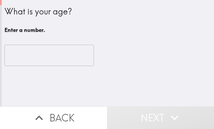
click at [32, 58] on input "number" at bounding box center [48, 55] width 89 height 21
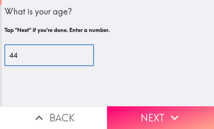
type input "44"
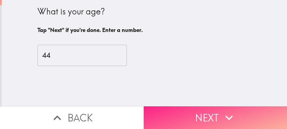
click at [213, 110] on icon "button" at bounding box center [228, 117] width 15 height 15
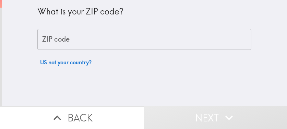
click at [101, 40] on input "ZIP code" at bounding box center [144, 39] width 214 height 21
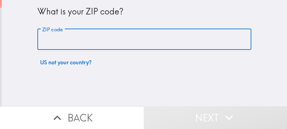
paste input "33606"
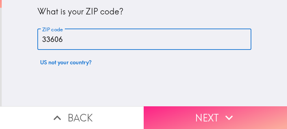
type input "33606"
click at [177, 108] on button "Next" at bounding box center [216, 117] width 144 height 23
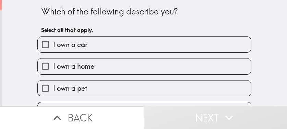
click at [105, 66] on label "I own a home" at bounding box center [144, 65] width 213 height 15
click at [53, 66] on input "I own a home" at bounding box center [45, 65] width 15 height 15
checkbox input "true"
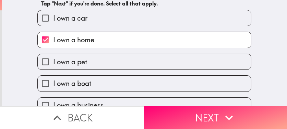
click at [84, 16] on label "I own a car" at bounding box center [144, 17] width 213 height 15
click at [53, 16] on input "I own a car" at bounding box center [45, 17] width 15 height 15
checkbox input "true"
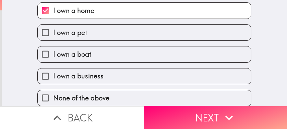
scroll to position [61, 0]
click at [92, 77] on label "I own a business" at bounding box center [144, 75] width 213 height 15
click at [53, 77] on input "I own a business" at bounding box center [45, 75] width 15 height 15
checkbox input "true"
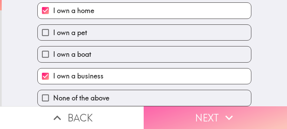
click at [189, 111] on button "Next" at bounding box center [216, 117] width 144 height 23
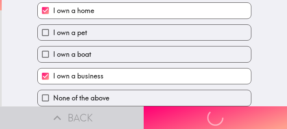
scroll to position [0, 0]
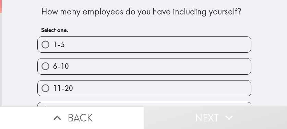
click at [122, 62] on label "6-10" at bounding box center [144, 65] width 213 height 15
click at [53, 62] on input "6-10" at bounding box center [45, 65] width 15 height 15
radio input "true"
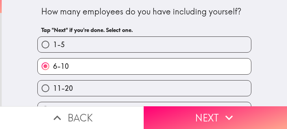
click at [179, 111] on button "Next" at bounding box center [216, 117] width 144 height 23
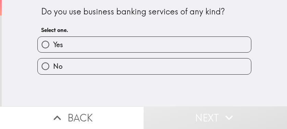
click at [71, 43] on label "Yes" at bounding box center [144, 44] width 213 height 15
click at [53, 43] on input "Yes" at bounding box center [45, 44] width 15 height 15
radio input "true"
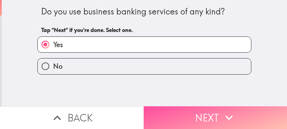
click at [208, 110] on button "Next" at bounding box center [216, 117] width 144 height 23
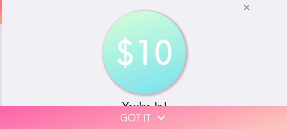
click at [213, 113] on button "Got it" at bounding box center [143, 117] width 287 height 23
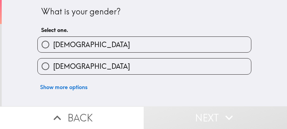
click at [139, 66] on label "Female" at bounding box center [144, 65] width 213 height 15
click at [53, 66] on input "Female" at bounding box center [45, 65] width 15 height 15
radio input "true"
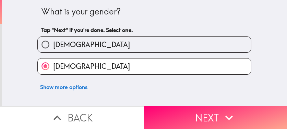
drag, startPoint x: 54, startPoint y: 48, endPoint x: 2, endPoint y: 40, distance: 53.0
click at [54, 48] on span "Male" at bounding box center [91, 45] width 77 height 10
click at [53, 48] on input "Male" at bounding box center [45, 44] width 15 height 15
radio input "true"
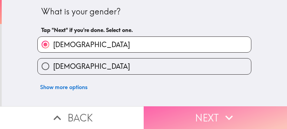
click at [213, 112] on button "Next" at bounding box center [216, 117] width 144 height 23
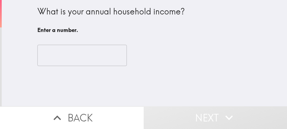
click at [63, 60] on input "number" at bounding box center [81, 55] width 89 height 21
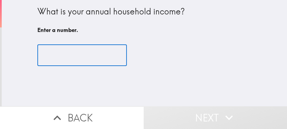
paste input "220000"
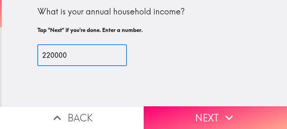
type input "220000"
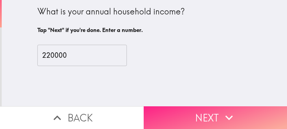
click at [170, 106] on button "Next" at bounding box center [216, 117] width 144 height 23
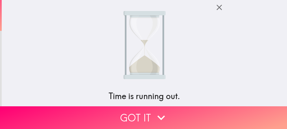
click at [213, 7] on icon "button" at bounding box center [218, 7] width 5 height 5
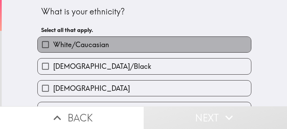
click at [84, 44] on span "White/Caucasian" at bounding box center [81, 45] width 56 height 10
click at [53, 44] on input "White/Caucasian" at bounding box center [45, 44] width 15 height 15
checkbox input "true"
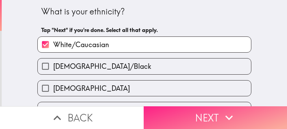
click at [213, 116] on button "Next" at bounding box center [216, 117] width 144 height 23
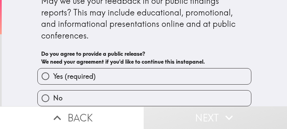
drag, startPoint x: 144, startPoint y: 69, endPoint x: 157, endPoint y: 78, distance: 15.4
click at [144, 70] on label "Yes (required)" at bounding box center [144, 75] width 213 height 15
click at [53, 70] on input "Yes (required)" at bounding box center [45, 75] width 15 height 15
radio input "true"
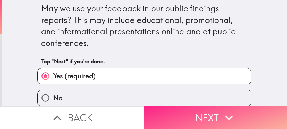
scroll to position [8, 0]
click at [190, 113] on button "Next" at bounding box center [216, 117] width 144 height 23
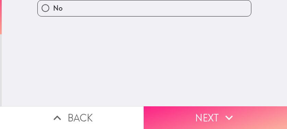
scroll to position [0, 0]
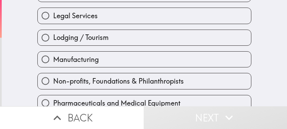
scroll to position [343, 0]
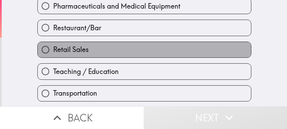
click at [79, 50] on span "Retail Sales" at bounding box center [71, 50] width 36 height 10
click at [53, 50] on input "Retail Sales" at bounding box center [45, 49] width 15 height 15
radio input "true"
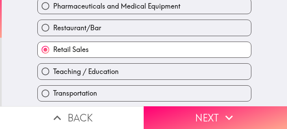
click at [77, 71] on span "Teaching / Education" at bounding box center [85, 71] width 65 height 10
click at [53, 71] on input "Teaching / Education" at bounding box center [45, 70] width 15 height 15
radio input "true"
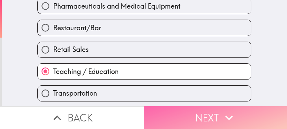
click at [199, 110] on button "Next" at bounding box center [216, 117] width 144 height 23
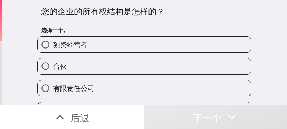
drag, startPoint x: 140, startPoint y: 45, endPoint x: 212, endPoint y: 59, distance: 72.5
click at [140, 45] on label "独资经营者" at bounding box center [144, 44] width 213 height 15
click at [53, 45] on input "独资经营者" at bounding box center [45, 44] width 15 height 15
radio input "true"
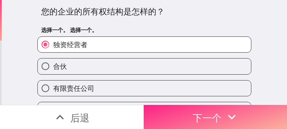
click at [213, 116] on font "下一个" at bounding box center [207, 117] width 29 height 12
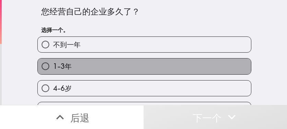
click at [139, 66] on label "1-3年" at bounding box center [144, 65] width 213 height 15
click at [53, 66] on input "1-3年" at bounding box center [45, 65] width 15 height 15
radio input "true"
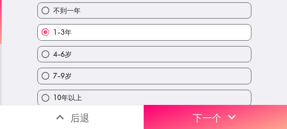
scroll to position [40, 0]
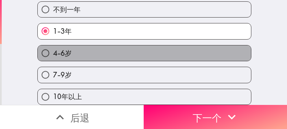
click at [72, 45] on label "4-6岁" at bounding box center [144, 52] width 213 height 15
click at [53, 45] on input "4-6岁" at bounding box center [45, 52] width 15 height 15
radio input "true"
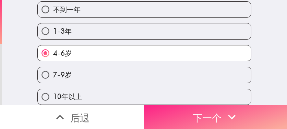
click at [213, 111] on font "下一个" at bounding box center [207, 117] width 29 height 12
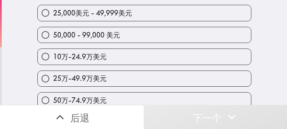
scroll to position [69, 0]
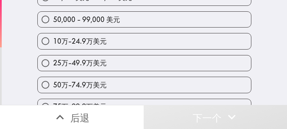
drag, startPoint x: 156, startPoint y: 66, endPoint x: 160, endPoint y: 71, distance: 5.8
click at [156, 66] on label "25万-49.9万美元" at bounding box center [144, 62] width 213 height 15
click at [53, 66] on input "25万-49.9万美元" at bounding box center [45, 62] width 15 height 15
radio input "true"
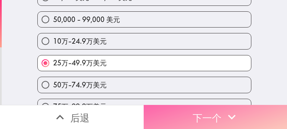
click at [193, 111] on font "下一个" at bounding box center [207, 117] width 29 height 12
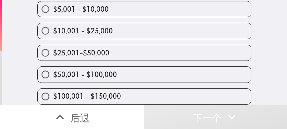
scroll to position [57, 0]
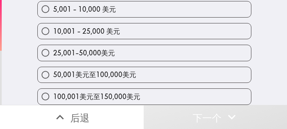
click at [143, 53] on label "25,001-50,000美元" at bounding box center [144, 52] width 213 height 15
click at [53, 53] on input "25,001-50,000美元" at bounding box center [45, 52] width 15 height 15
radio input "true"
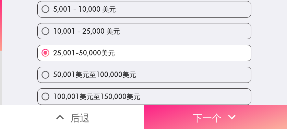
click at [213, 113] on button "下一个" at bounding box center [216, 117] width 144 height 24
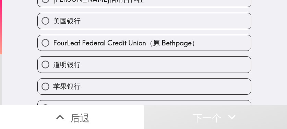
scroll to position [11, 0]
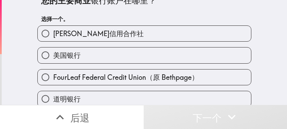
drag, startPoint x: 132, startPoint y: 59, endPoint x: 139, endPoint y: 60, distance: 6.5
click at [132, 59] on label "美国银行" at bounding box center [144, 54] width 213 height 15
click at [53, 59] on input "美国银行" at bounding box center [45, 54] width 15 height 15
radio input "true"
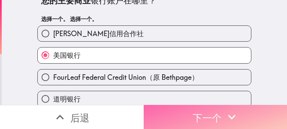
click at [209, 114] on font "下一个" at bounding box center [207, 117] width 29 height 12
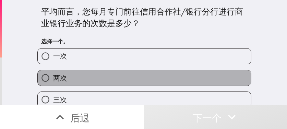
click at [125, 82] on label "两次" at bounding box center [144, 77] width 213 height 15
click at [53, 82] on input "两次" at bounding box center [45, 77] width 15 height 15
radio input "true"
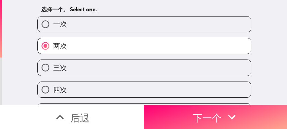
scroll to position [34, 0]
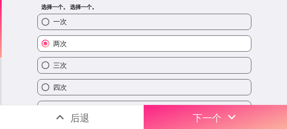
click at [213, 112] on button "下一个" at bounding box center [216, 117] width 144 height 24
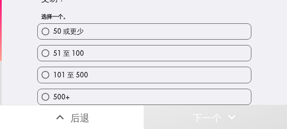
scroll to position [30, 0]
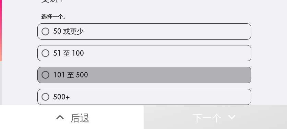
click at [176, 71] on label "101 至 500" at bounding box center [144, 74] width 213 height 15
click at [53, 71] on input "101 至 500" at bounding box center [45, 74] width 15 height 15
radio input "true"
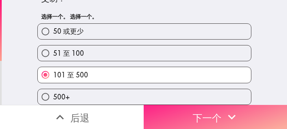
click at [213, 118] on font "下一个" at bounding box center [207, 117] width 29 height 18
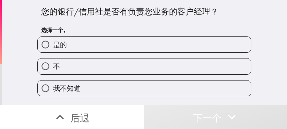
click at [152, 49] on label "是的" at bounding box center [144, 44] width 213 height 15
click at [53, 49] on input "是的" at bounding box center [45, 44] width 15 height 15
radio input "true"
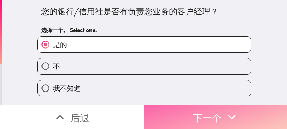
click at [193, 113] on font "下一个" at bounding box center [207, 117] width 29 height 12
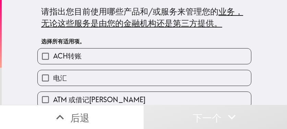
click at [81, 54] on label "ACH转账" at bounding box center [144, 55] width 213 height 15
click at [53, 54] on input "ACH转账" at bounding box center [45, 55] width 15 height 15
checkbox input "true"
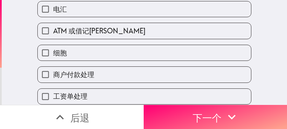
click at [92, 31] on label "ATM 或借记卡" at bounding box center [144, 30] width 213 height 15
click at [53, 31] on input "ATM 或借记卡" at bounding box center [45, 30] width 15 height 15
checkbox input "true"
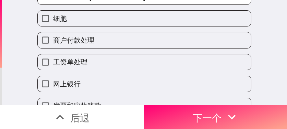
click at [89, 61] on label "工资单处理" at bounding box center [144, 61] width 213 height 15
click at [53, 61] on input "工资单处理" at bounding box center [45, 61] width 15 height 15
checkbox input "true"
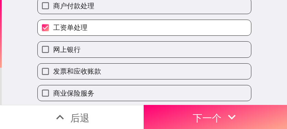
click at [82, 51] on label "网上银行" at bounding box center [144, 48] width 213 height 15
click at [53, 51] on input "网上银行" at bounding box center [45, 48] width 15 height 15
checkbox input "true"
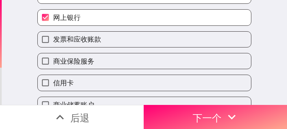
scroll to position [171, 0]
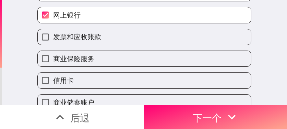
click at [84, 58] on font "商业保险服务" at bounding box center [73, 58] width 41 height 9
click at [53, 58] on input "商业保险服务" at bounding box center [45, 58] width 15 height 15
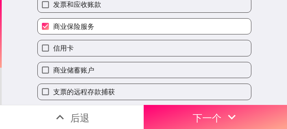
scroll to position [206, 0]
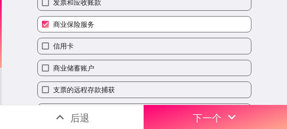
click at [91, 25] on label "商业保险服务" at bounding box center [144, 23] width 213 height 15
click at [53, 25] on input "商业保险服务" at bounding box center [45, 23] width 15 height 15
checkbox input "false"
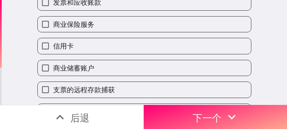
click at [79, 42] on label "信用卡" at bounding box center [144, 45] width 213 height 15
click at [53, 42] on input "信用卡" at bounding box center [45, 45] width 15 height 15
checkbox input "true"
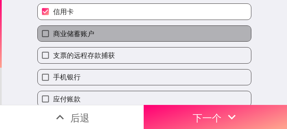
click at [85, 36] on font "商业储蓄账户" at bounding box center [73, 33] width 41 height 9
click at [53, 36] on input "商业储蓄账户" at bounding box center [45, 33] width 15 height 15
checkbox input "true"
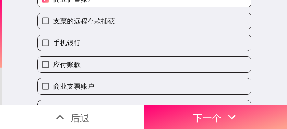
click at [86, 42] on label "手机银行" at bounding box center [144, 42] width 213 height 15
click at [53, 42] on input "手机银行" at bounding box center [45, 42] width 15 height 15
checkbox input "true"
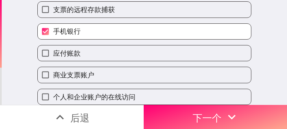
scroll to position [291, 0]
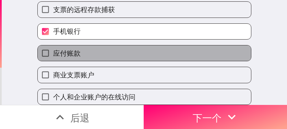
click at [85, 49] on label "应付账款" at bounding box center [144, 52] width 213 height 15
click at [53, 49] on input "应付账款" at bounding box center [45, 52] width 15 height 15
checkbox input "true"
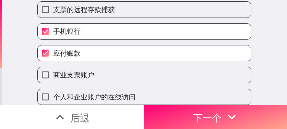
click at [80, 70] on font "商业支票账户" at bounding box center [73, 74] width 41 height 9
click at [53, 69] on input "商业支票账户" at bounding box center [45, 74] width 15 height 15
checkbox input "true"
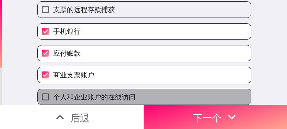
click at [90, 92] on span "个人和企业账户的在线访问" at bounding box center [94, 97] width 82 height 10
click at [53, 89] on input "个人和企业账户的在线访问" at bounding box center [45, 96] width 15 height 15
checkbox input "true"
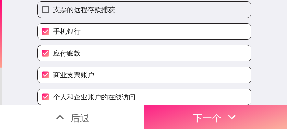
click at [170, 112] on button "下一个" at bounding box center [216, 117] width 144 height 24
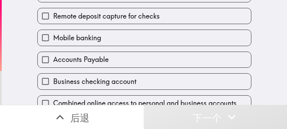
scroll to position [279, 0]
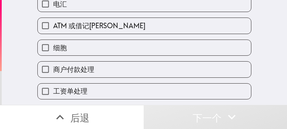
click at [72, 49] on label "细胞" at bounding box center [144, 47] width 213 height 15
click at [53, 49] on input "细胞" at bounding box center [45, 47] width 15 height 15
checkbox input "true"
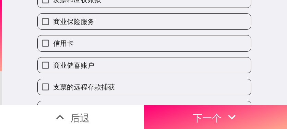
scroll to position [211, 0]
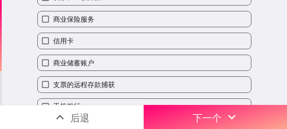
click at [90, 19] on label "商业保险服务" at bounding box center [144, 18] width 213 height 15
click at [53, 19] on input "商业保险服务" at bounding box center [45, 18] width 15 height 15
checkbox input "true"
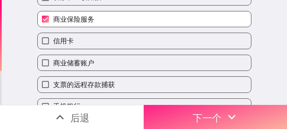
click at [166, 109] on button "下一个" at bounding box center [216, 117] width 144 height 24
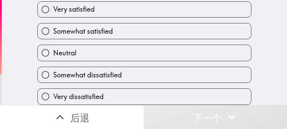
scroll to position [40, 0]
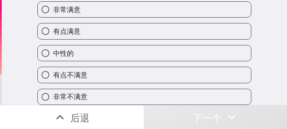
click at [127, 39] on div "中性的" at bounding box center [141, 50] width 219 height 22
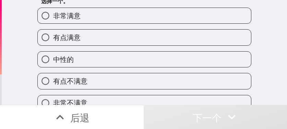
scroll to position [0, 0]
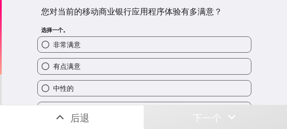
click at [110, 46] on label "非常满意" at bounding box center [144, 44] width 213 height 15
click at [53, 46] on input "非常满意" at bounding box center [45, 44] width 15 height 15
radio input "true"
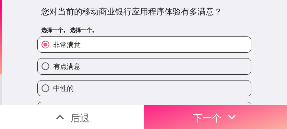
click at [197, 116] on font "下一个" at bounding box center [207, 117] width 29 height 12
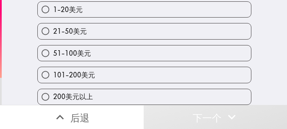
click at [110, 56] on label "51-100美元" at bounding box center [144, 52] width 213 height 15
click at [53, 56] on input "51-100美元" at bounding box center [45, 52] width 15 height 15
radio input "true"
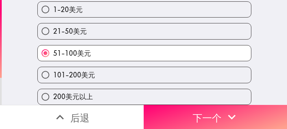
scroll to position [73, 0]
click at [157, 67] on label "101-200美元" at bounding box center [144, 74] width 213 height 15
click at [53, 67] on input "101-200美元" at bounding box center [45, 74] width 15 height 15
radio input "true"
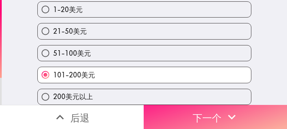
click at [213, 114] on font "下一个" at bounding box center [207, 117] width 29 height 12
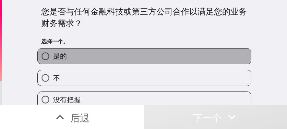
click at [166, 57] on label "是的" at bounding box center [144, 55] width 213 height 15
click at [53, 57] on input "是的" at bounding box center [45, 55] width 15 height 15
radio input "true"
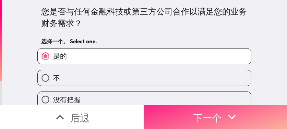
click at [213, 113] on icon "button" at bounding box center [231, 116] width 15 height 15
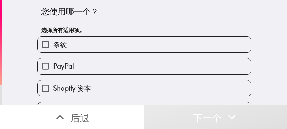
click at [110, 47] on label "条纹" at bounding box center [144, 44] width 213 height 15
click at [53, 47] on input "条纹" at bounding box center [45, 44] width 15 height 15
checkbox input "true"
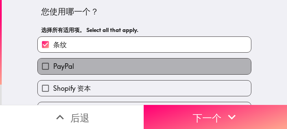
click at [88, 66] on label "PayPal" at bounding box center [144, 65] width 213 height 15
click at [53, 66] on input "PayPal" at bounding box center [45, 65] width 15 height 15
checkbox input "true"
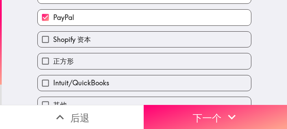
scroll to position [62, 0]
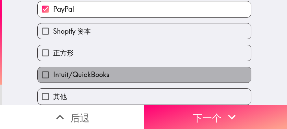
click at [85, 70] on font "Intuit/QuickBooks" at bounding box center [81, 74] width 56 height 9
click at [53, 70] on input "Intuit/QuickBooks" at bounding box center [45, 74] width 15 height 15
checkbox input "true"
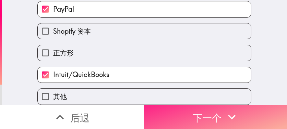
click at [168, 108] on button "下一个" at bounding box center [216, 117] width 144 height 24
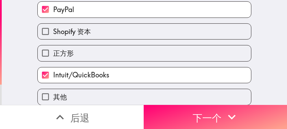
scroll to position [14, 0]
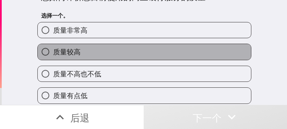
drag, startPoint x: 152, startPoint y: 46, endPoint x: 164, endPoint y: 63, distance: 21.0
click at [152, 46] on label "质量较高" at bounding box center [144, 51] width 213 height 15
click at [53, 46] on input "质量较高" at bounding box center [45, 51] width 15 height 15
radio input "true"
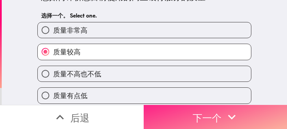
click at [204, 111] on font "下一个" at bounding box center [207, 117] width 29 height 12
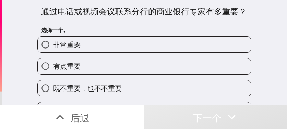
drag, startPoint x: 173, startPoint y: 47, endPoint x: 173, endPoint y: 50, distance: 3.8
click at [173, 47] on label "非常重要" at bounding box center [144, 44] width 213 height 15
click at [53, 47] on input "非常重要" at bounding box center [45, 44] width 15 height 15
radio input "true"
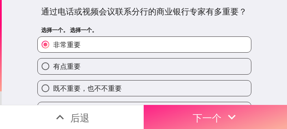
click at [208, 113] on font "下一个" at bounding box center [207, 117] width 29 height 12
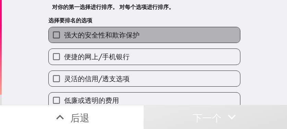
click at [142, 37] on label "强大的安全性和欺诈保护" at bounding box center [144, 34] width 191 height 15
click at [64, 37] on input "强大的安全性和欺诈保护" at bounding box center [56, 34] width 15 height 15
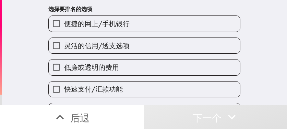
click at [134, 70] on label "低廉或透明的费用" at bounding box center [144, 66] width 191 height 15
click at [64, 70] on input "低廉或透明的费用" at bounding box center [56, 66] width 15 height 15
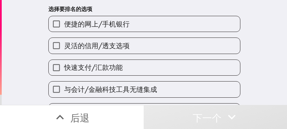
click at [138, 40] on label "灵活的信用/透支选项" at bounding box center [144, 45] width 191 height 15
click at [64, 40] on input "灵活的信用/透支选项" at bounding box center [56, 45] width 15 height 15
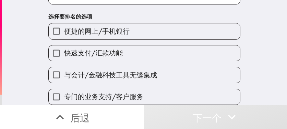
click at [136, 70] on font "与会计/金融科技工具无缝集成" at bounding box center [110, 74] width 93 height 9
click at [64, 68] on input "与会计/金融科技工具无缝集成" at bounding box center [56, 74] width 15 height 15
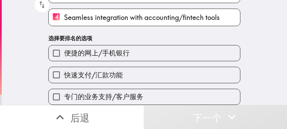
click at [134, 53] on label "便捷的网上/手机银行" at bounding box center [144, 52] width 191 height 15
click at [64, 53] on input "便捷的网上/手机银行" at bounding box center [56, 52] width 15 height 15
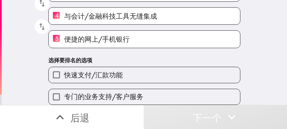
scroll to position [115, 0]
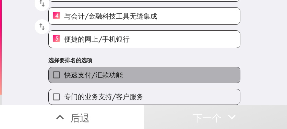
click at [65, 71] on font "快速支付/汇款功能" at bounding box center [93, 74] width 59 height 9
click at [64, 71] on input "快速支付/汇款功能" at bounding box center [56, 74] width 15 height 15
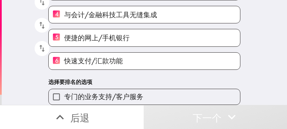
click at [118, 92] on font "专门的业务支持/客户服务" at bounding box center [103, 96] width 79 height 9
click at [64, 91] on input "专门的业务支持/客户服务" at bounding box center [56, 96] width 15 height 15
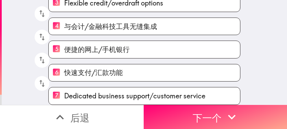
scroll to position [105, 0]
click at [115, 92] on span "Dedicated business support/customer service" at bounding box center [134, 96] width 141 height 10
click at [64, 92] on input "7 Dedicated business support/customer service" at bounding box center [56, 95] width 15 height 17
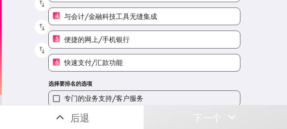
scroll to position [117, 0]
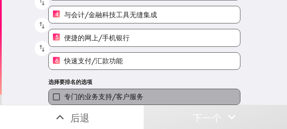
click at [101, 91] on span "专门的业务支持/客户服务" at bounding box center [103, 96] width 79 height 10
click at [64, 89] on input "专门的业务支持/客户服务" at bounding box center [56, 96] width 15 height 15
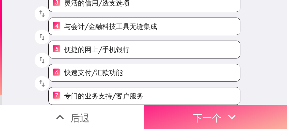
click at [213, 114] on button "下一个" at bounding box center [216, 117] width 144 height 24
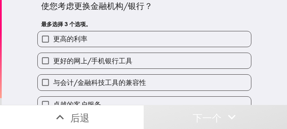
scroll to position [13, 0]
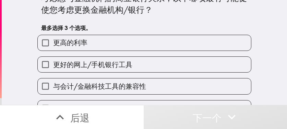
drag, startPoint x: 141, startPoint y: 59, endPoint x: 139, endPoint y: 65, distance: 6.0
click at [141, 59] on label "更好的网上/手机银行工具" at bounding box center [144, 64] width 213 height 15
click at [53, 59] on input "更好的网上/手机银行工具" at bounding box center [45, 64] width 15 height 15
checkbox input "true"
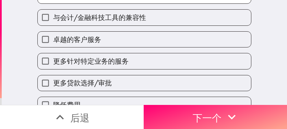
drag, startPoint x: 131, startPoint y: 57, endPoint x: 134, endPoint y: 65, distance: 8.7
click at [131, 57] on label "更多针对特定业务的服务" at bounding box center [144, 60] width 213 height 15
click at [53, 57] on input "更多针对特定业务的服务" at bounding box center [45, 60] width 15 height 15
checkbox input "true"
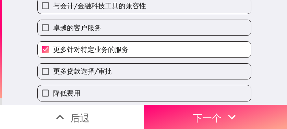
scroll to position [117, 0]
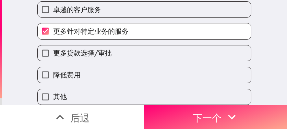
click at [128, 48] on label "更多贷款选择/审批" at bounding box center [144, 52] width 213 height 15
click at [53, 48] on input "更多贷款选择/审批" at bounding box center [45, 52] width 15 height 15
checkbox input "true"
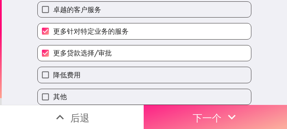
click at [198, 111] on font "下一个" at bounding box center [207, 117] width 29 height 12
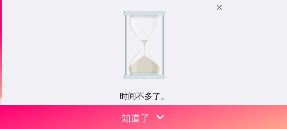
drag, startPoint x: 222, startPoint y: 39, endPoint x: 211, endPoint y: 54, distance: 19.2
click at [222, 39] on div "时间不多了。 您之前有资格使用此即时面板，但现在已满。我们将为您保留一个位置，截止日期为 [DATE]3:19 ，请尽快填写！ 如果您有任何疑问， 请联系 […" at bounding box center [144, 52] width 285 height 105
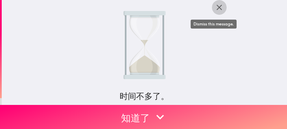
click at [218, 8] on icon "button" at bounding box center [219, 7] width 9 height 9
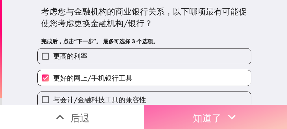
click at [200, 111] on font "知道了" at bounding box center [207, 117] width 29 height 12
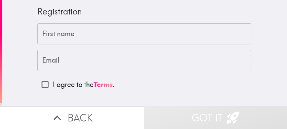
drag, startPoint x: 218, startPoint y: 37, endPoint x: 206, endPoint y: 37, distance: 11.3
click at [218, 37] on input "First name" at bounding box center [144, 33] width 214 height 21
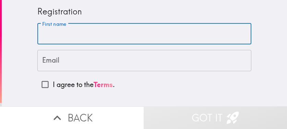
paste input "[PERSON_NAME]"
type input "[PERSON_NAME]"
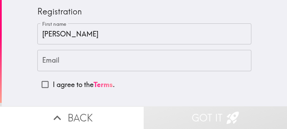
click at [220, 58] on input "Email" at bounding box center [144, 60] width 214 height 21
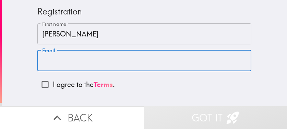
paste input "[EMAIL_ADDRESS][DOMAIN_NAME]"
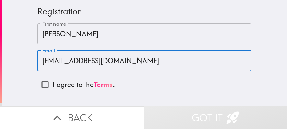
type input "[EMAIL_ADDRESS][DOMAIN_NAME]"
click at [41, 85] on input "I agree to the Terms ." at bounding box center [44, 83] width 15 height 15
checkbox input "true"
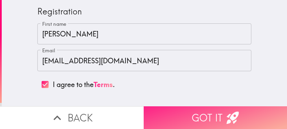
click at [191, 109] on button "Got it" at bounding box center [216, 117] width 144 height 23
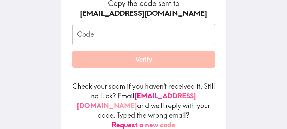
scroll to position [103, 0]
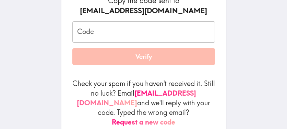
click at [124, 36] on input "Code" at bounding box center [143, 31] width 143 height 21
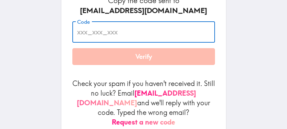
paste input "d3a_NeN_aku"
type input "d3a_NeN_aku"
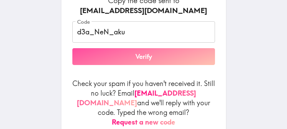
click at [149, 63] on button "Verify" at bounding box center [143, 56] width 143 height 17
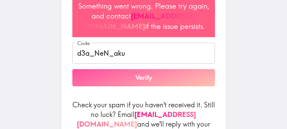
click at [147, 86] on button "Verify" at bounding box center [143, 77] width 143 height 17
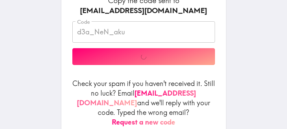
click at [120, 55] on div "Code d3a_NeN_aku Code Verify" at bounding box center [143, 43] width 143 height 44
